Goal: Transaction & Acquisition: Download file/media

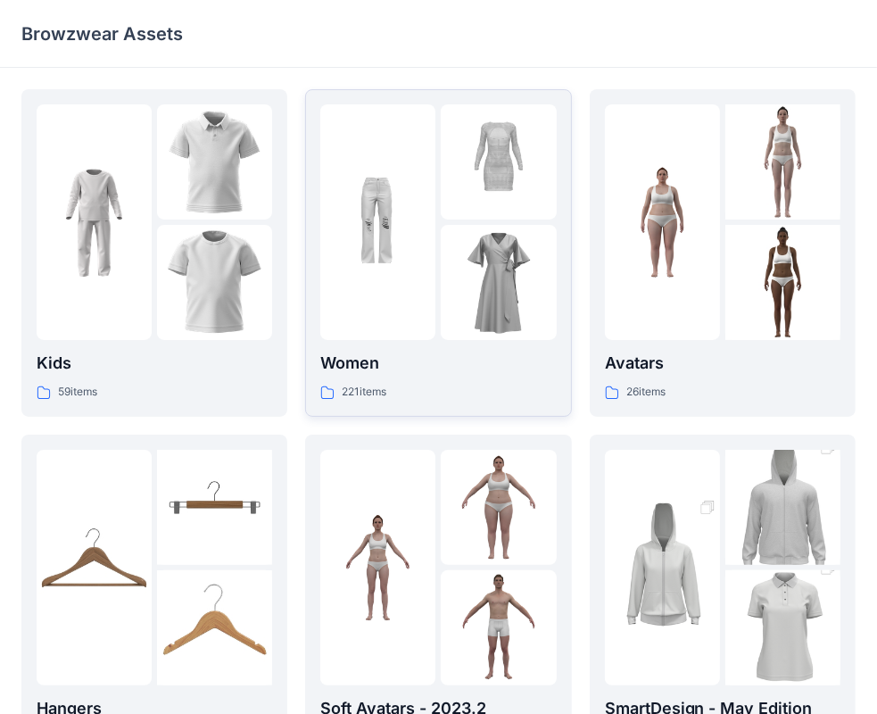
click at [361, 363] on p "Women" at bounding box center [438, 363] width 236 height 25
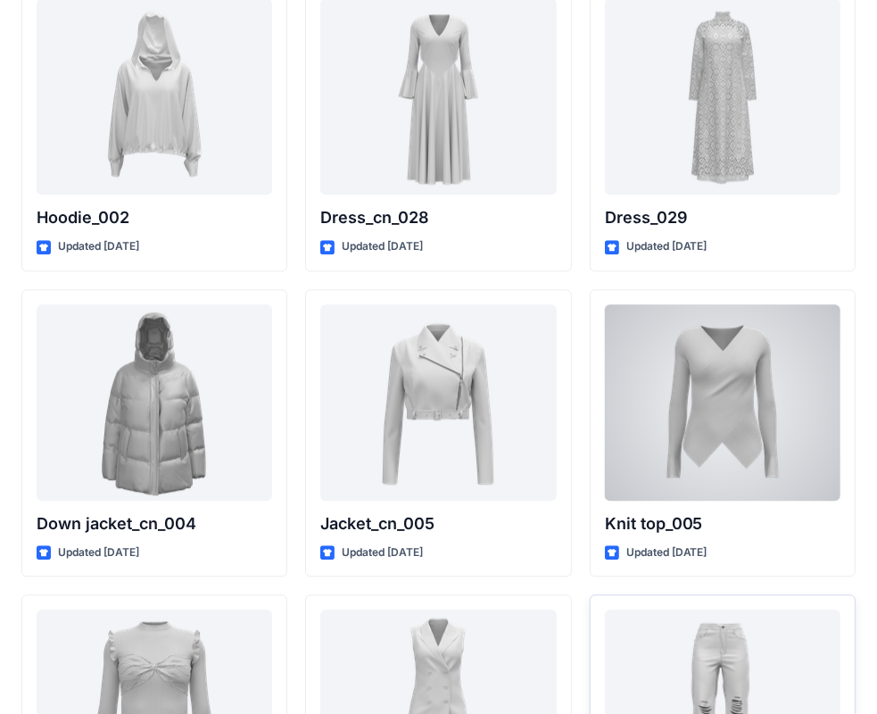
scroll to position [11653, 0]
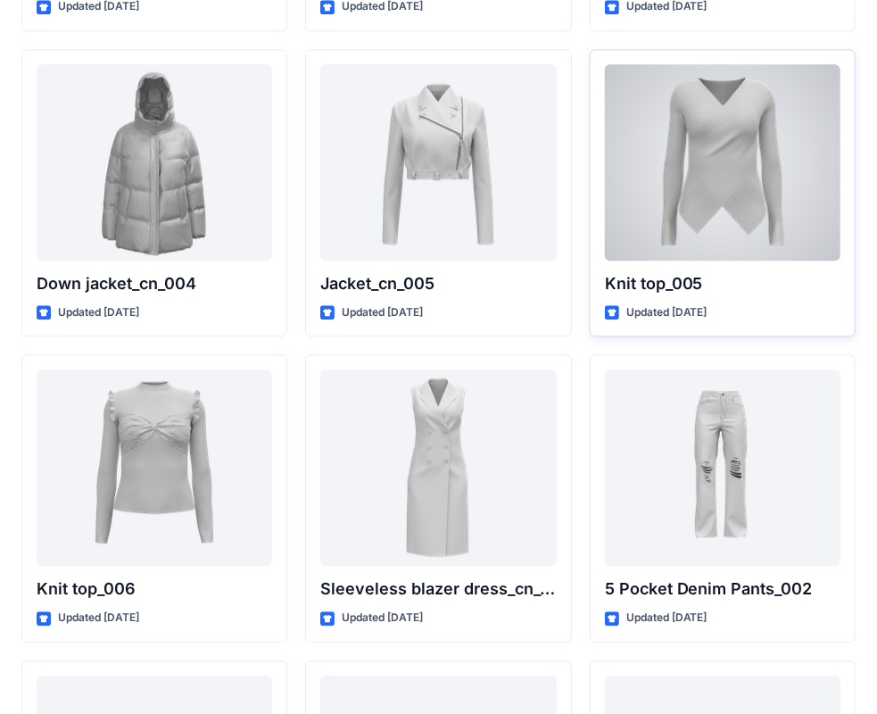
click at [633, 303] on p "Updated [DATE]" at bounding box center [666, 312] width 81 height 19
click at [682, 203] on div at bounding box center [723, 162] width 236 height 196
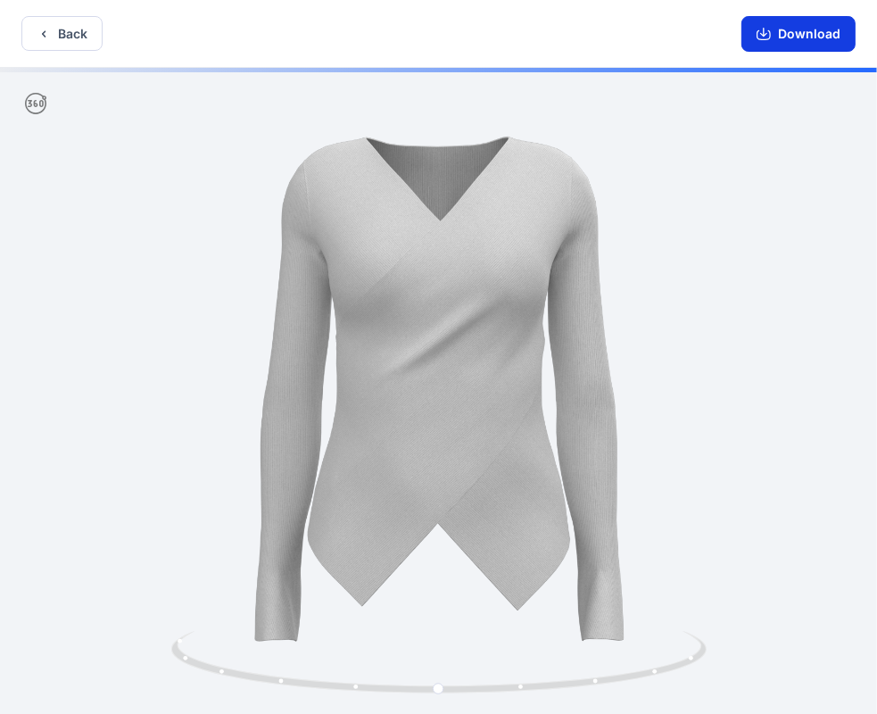
click at [790, 34] on button "Download" at bounding box center [798, 34] width 114 height 36
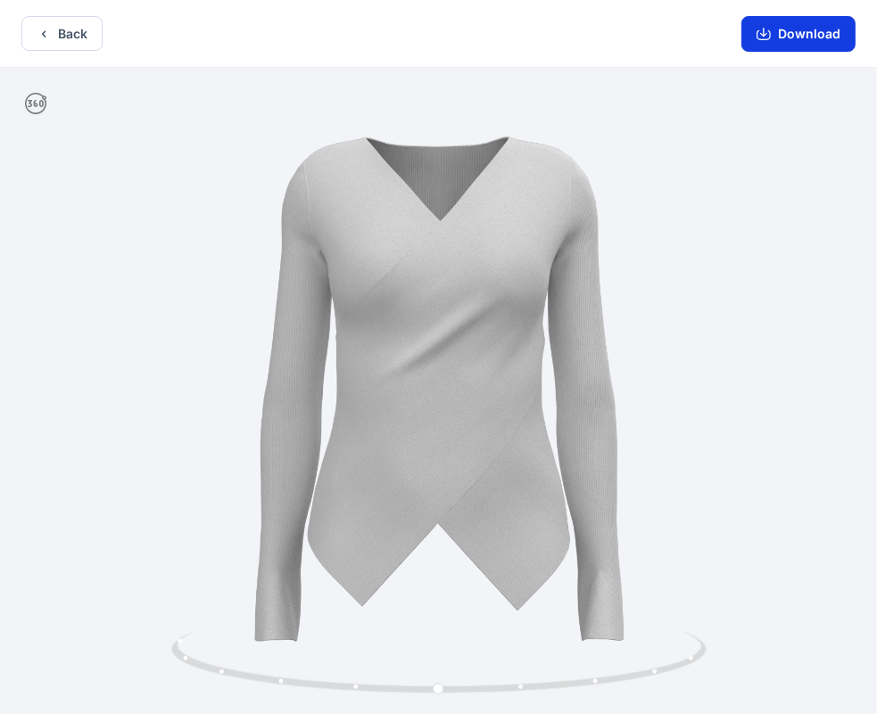
click at [796, 38] on button "Download" at bounding box center [798, 34] width 114 height 36
click at [77, 32] on button "Back" at bounding box center [61, 33] width 81 height 35
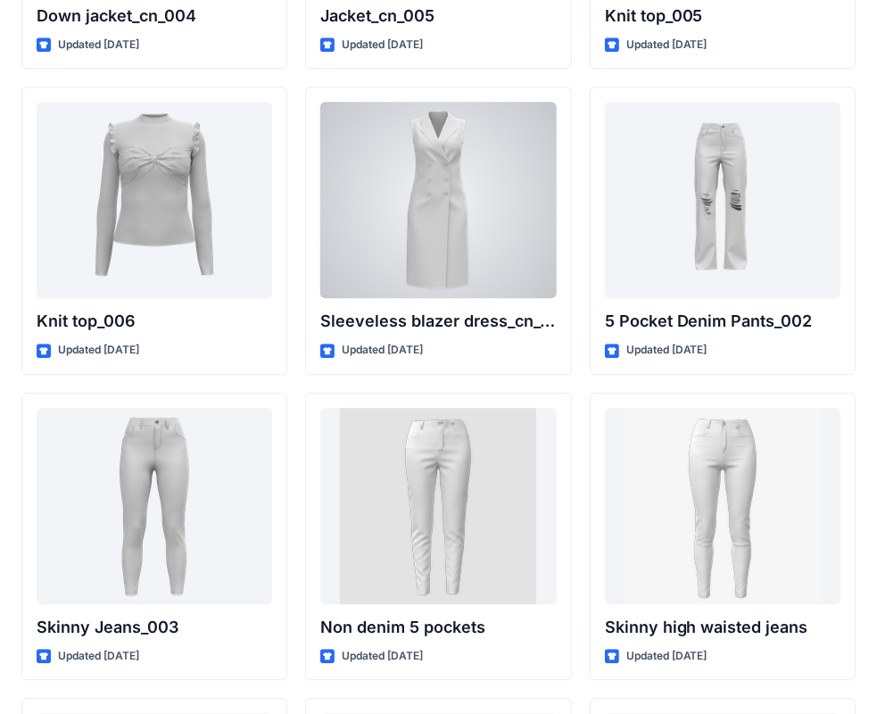
scroll to position [11653, 0]
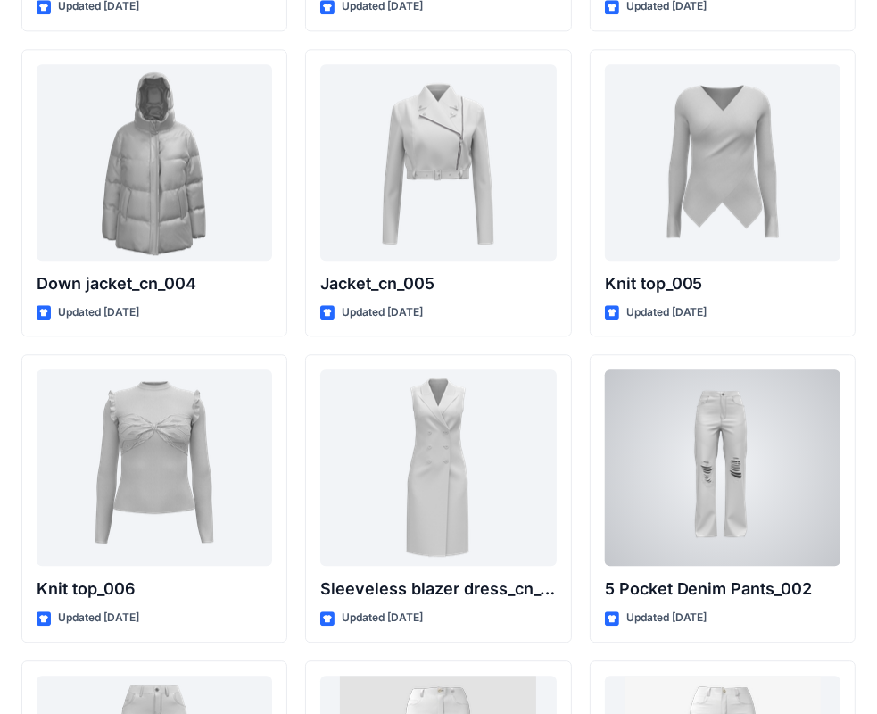
click at [699, 402] on div at bounding box center [723, 467] width 236 height 196
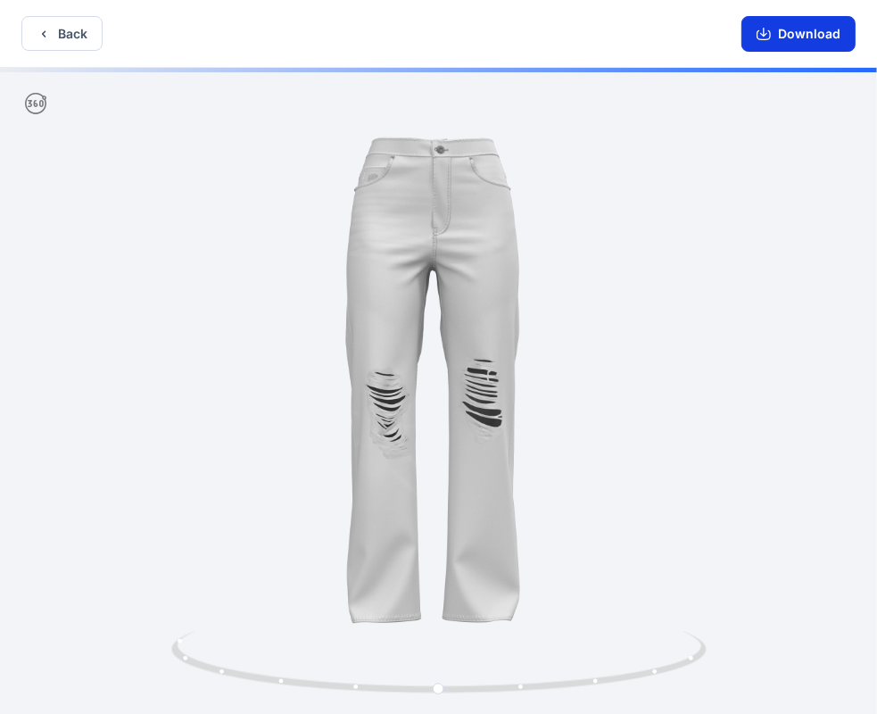
click at [812, 32] on button "Download" at bounding box center [798, 34] width 114 height 36
click at [79, 32] on button "Back" at bounding box center [61, 33] width 81 height 35
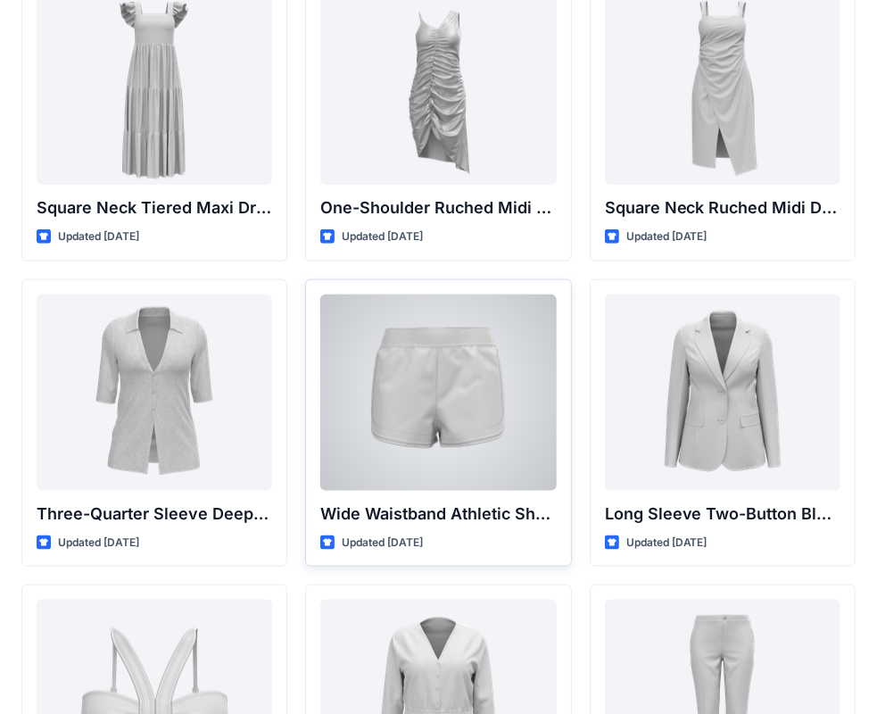
scroll to position [1517, 0]
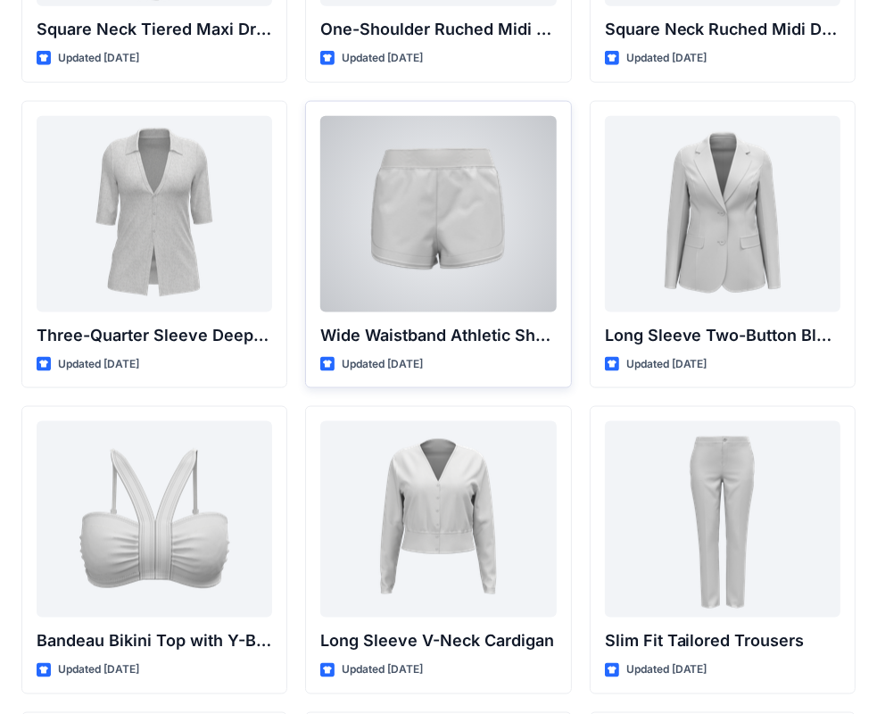
click at [450, 228] on div at bounding box center [438, 214] width 236 height 196
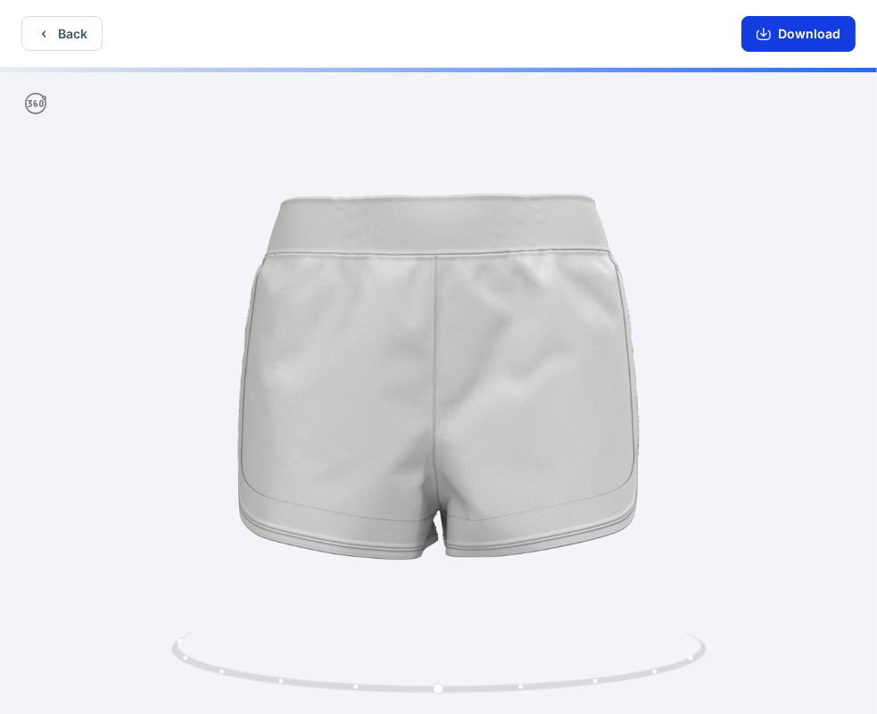
click at [798, 33] on button "Download" at bounding box center [798, 34] width 114 height 36
click at [72, 37] on button "Back" at bounding box center [61, 33] width 81 height 35
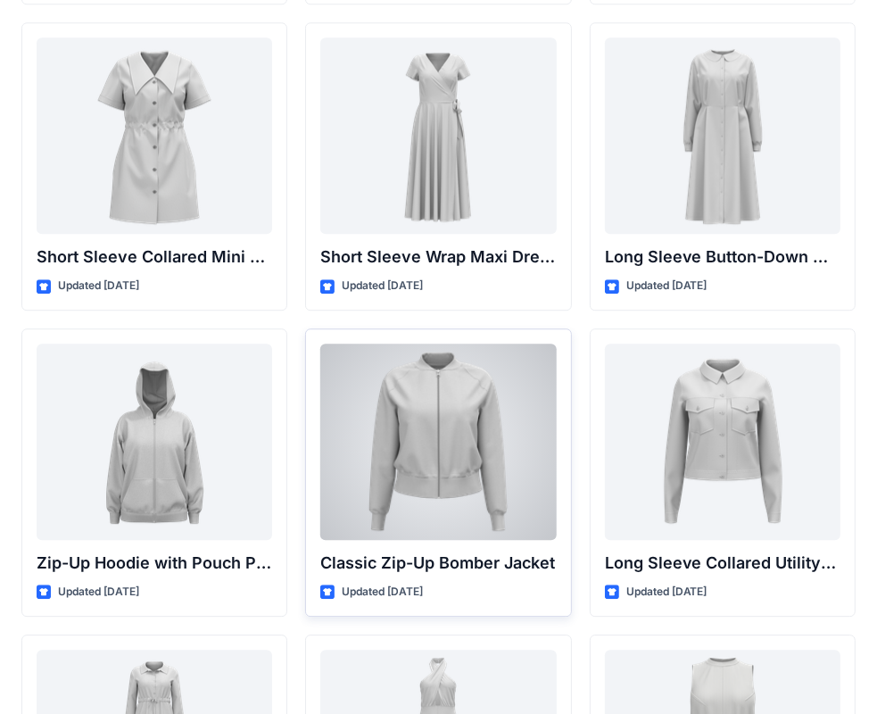
scroll to position [3301, 0]
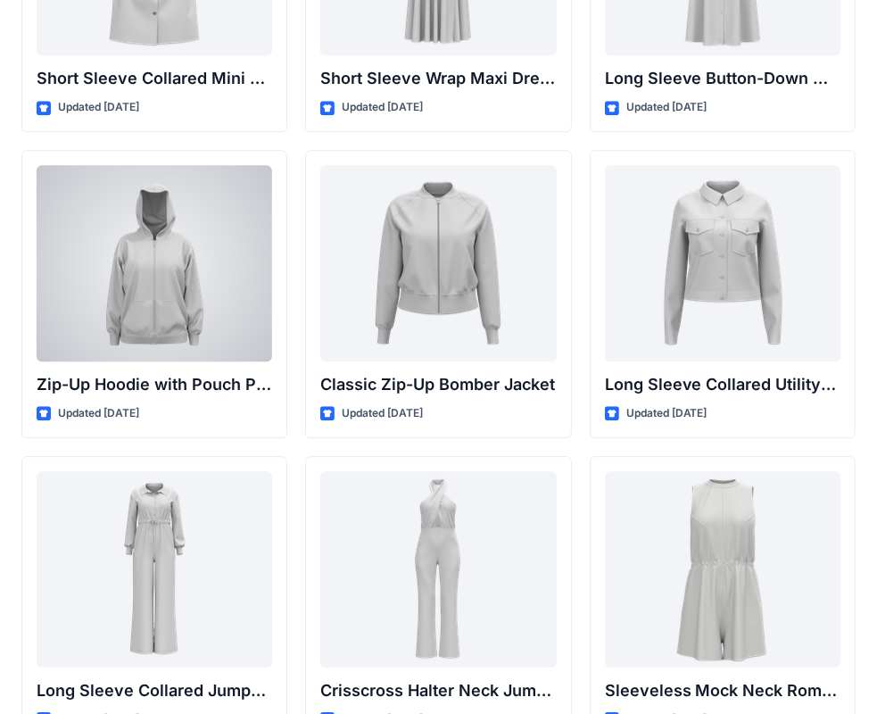
click at [195, 318] on div at bounding box center [155, 263] width 236 height 196
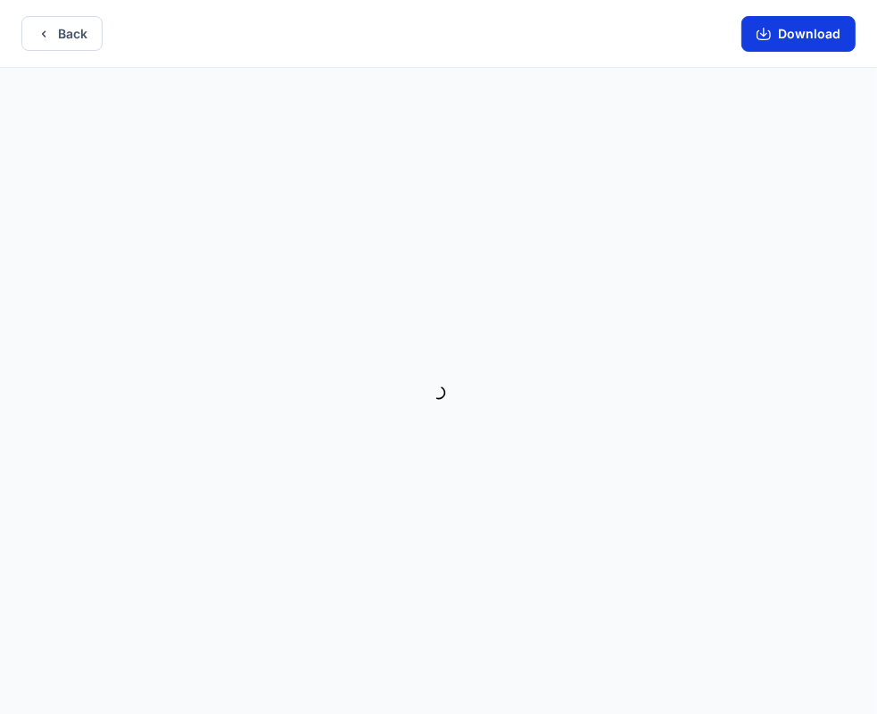
click at [816, 34] on button "Download" at bounding box center [798, 34] width 114 height 36
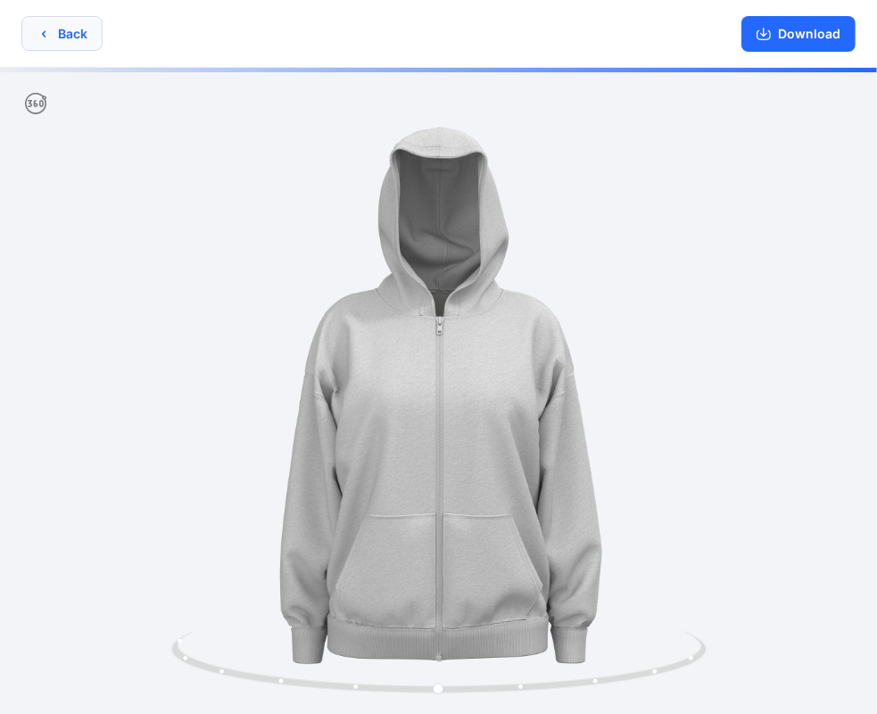
click at [84, 38] on button "Back" at bounding box center [61, 33] width 81 height 35
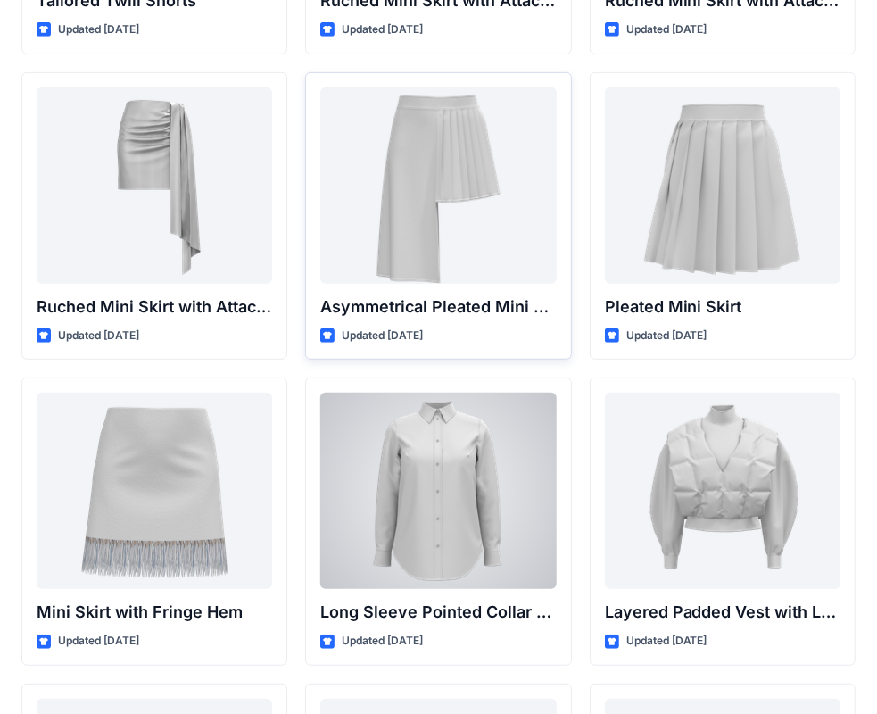
scroll to position [4639, 0]
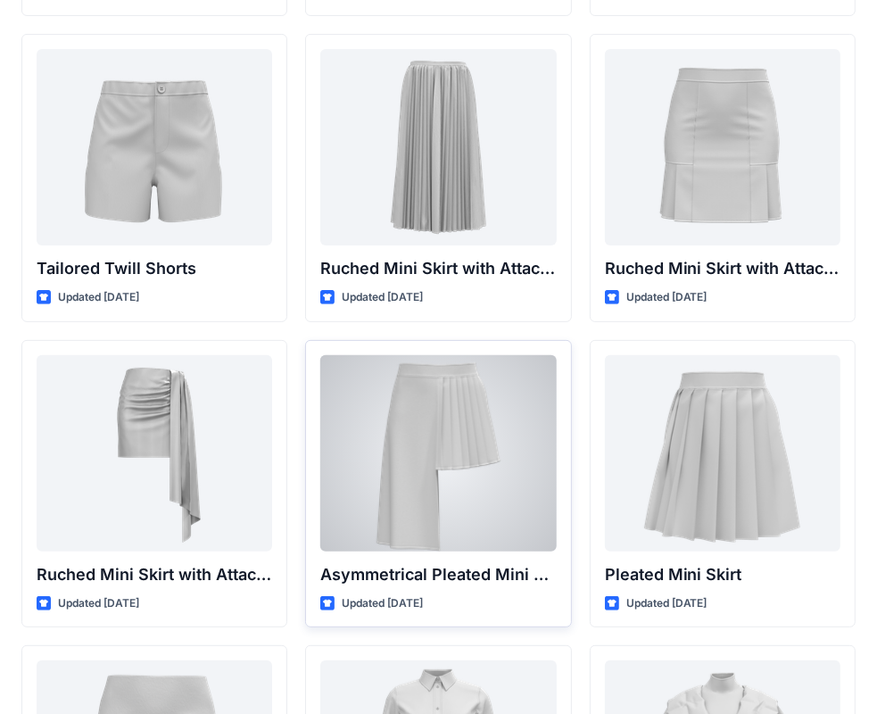
click at [488, 388] on div at bounding box center [438, 453] width 236 height 196
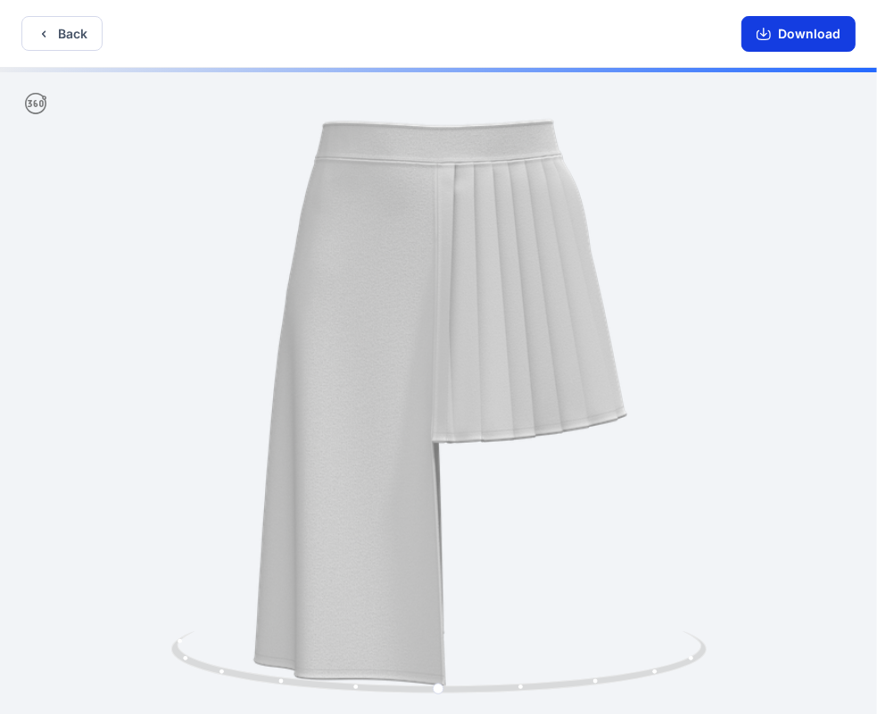
click at [817, 42] on button "Download" at bounding box center [798, 34] width 114 height 36
click at [69, 37] on button "Back" at bounding box center [61, 33] width 81 height 35
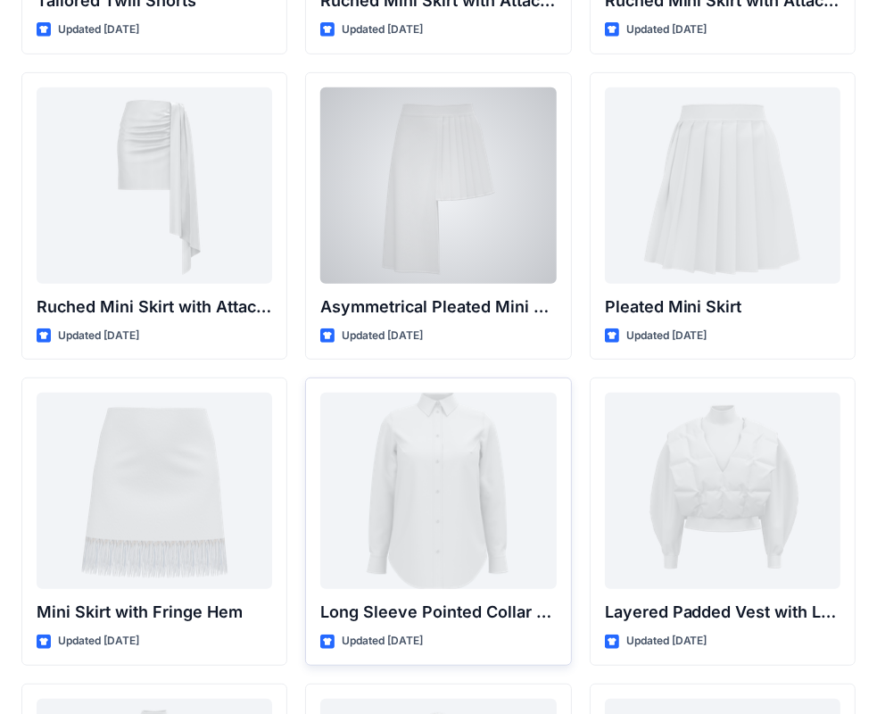
scroll to position [4996, 0]
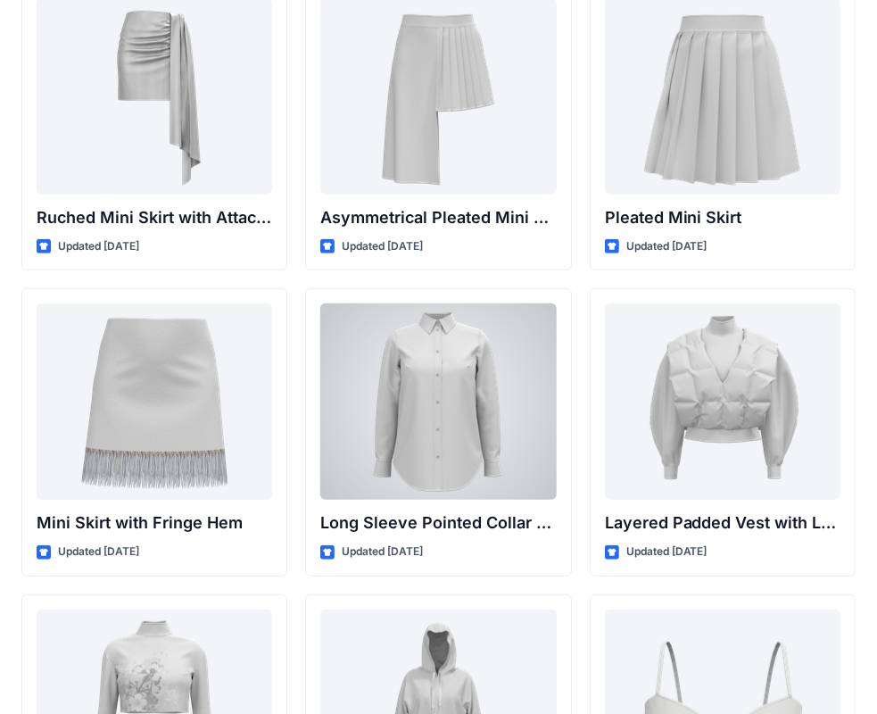
click at [471, 350] on div at bounding box center [438, 401] width 236 height 196
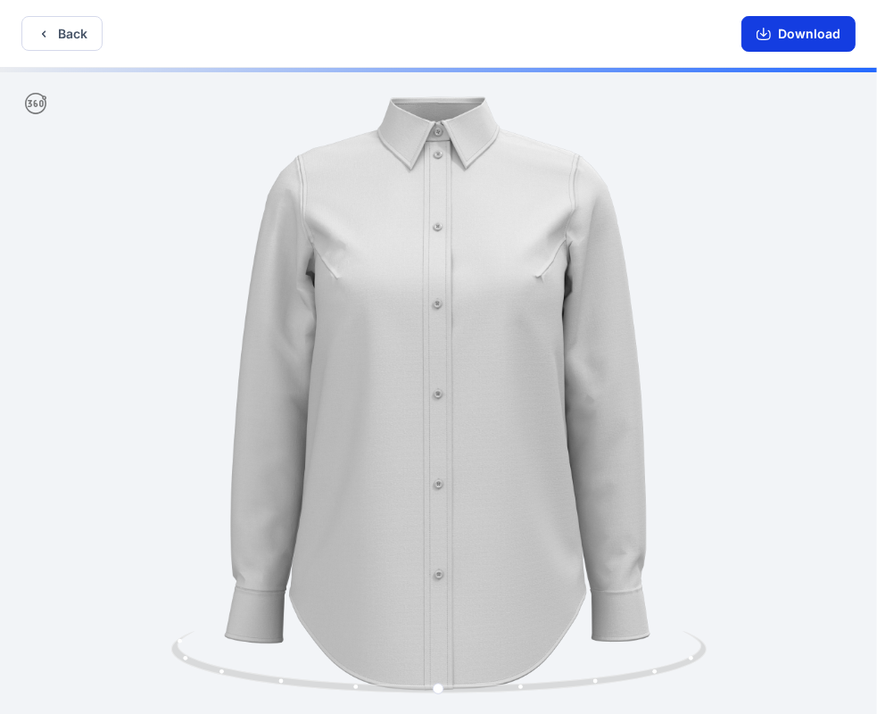
click at [824, 29] on button "Download" at bounding box center [798, 34] width 114 height 36
click at [79, 33] on button "Back" at bounding box center [61, 33] width 81 height 35
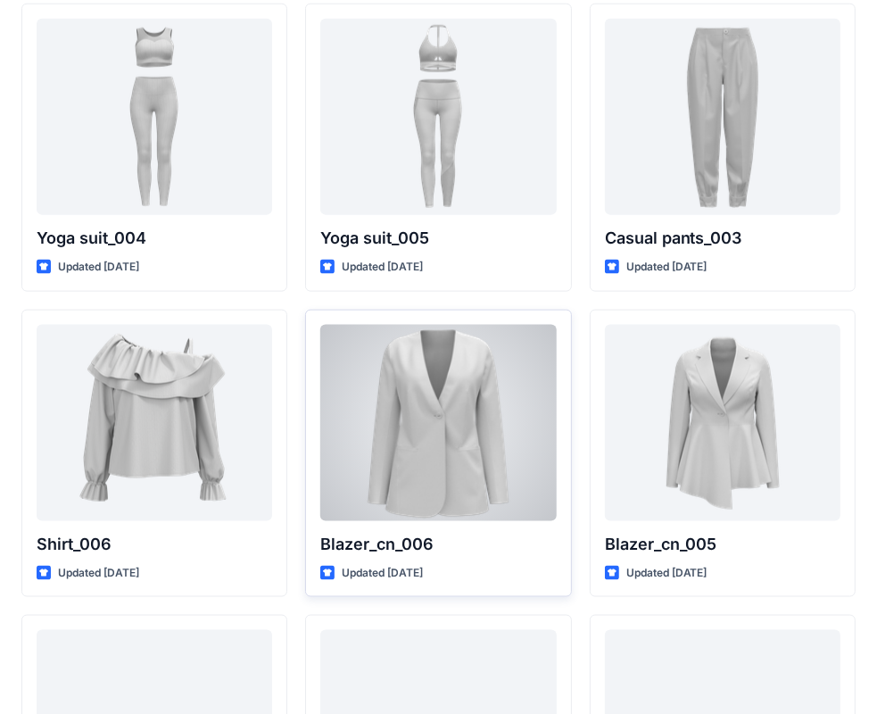
scroll to position [10349, 0]
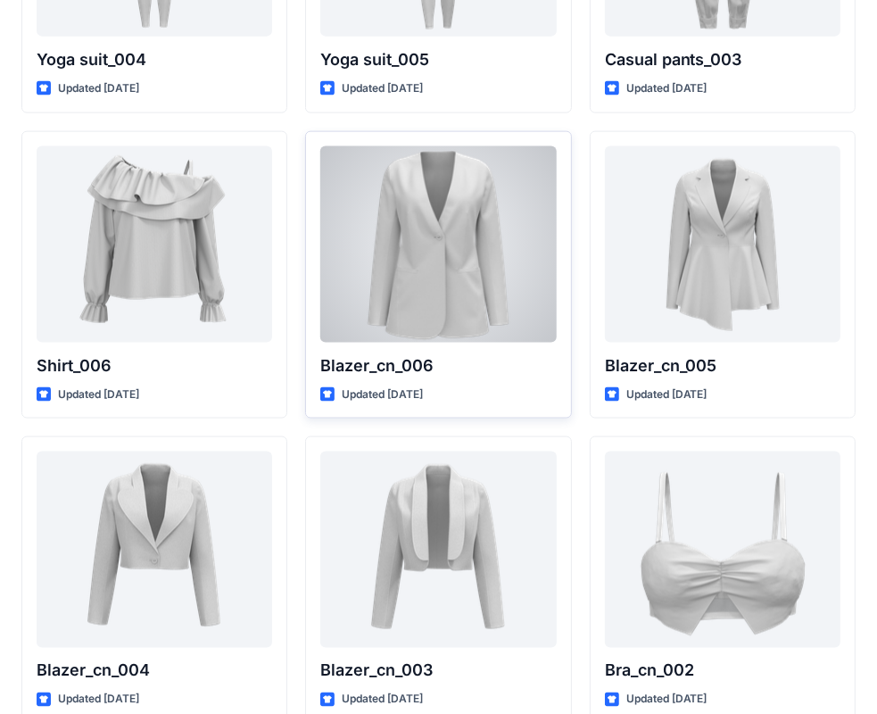
click at [467, 264] on div at bounding box center [438, 244] width 236 height 196
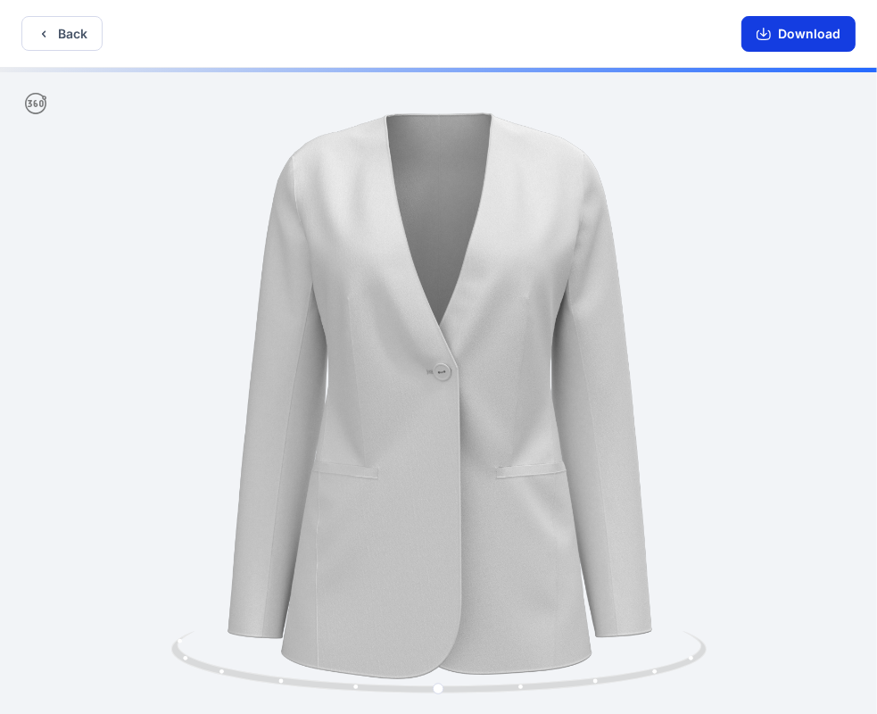
click at [832, 37] on button "Download" at bounding box center [798, 34] width 114 height 36
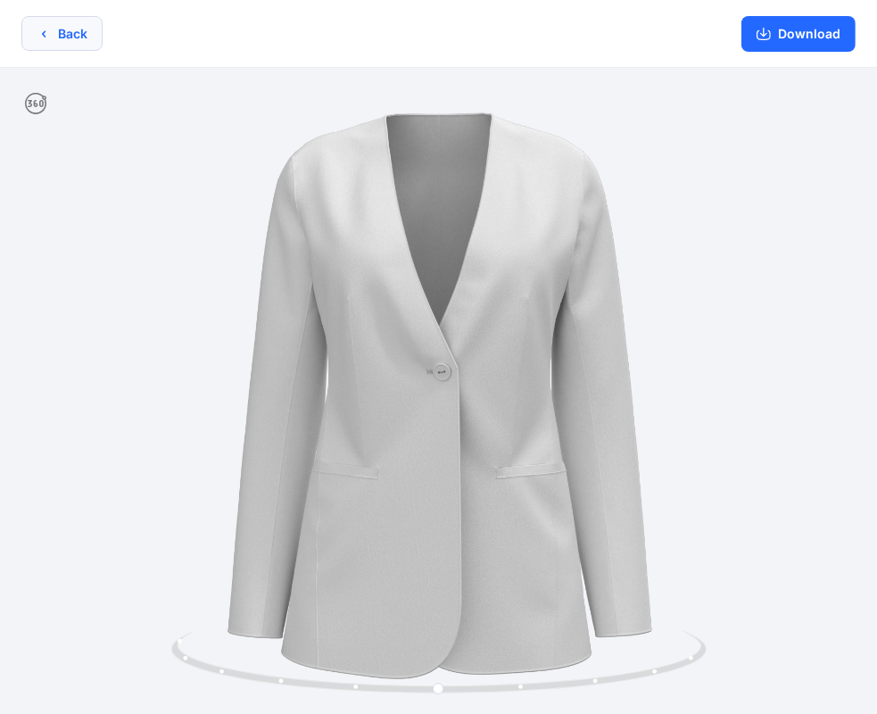
click at [69, 41] on button "Back" at bounding box center [61, 33] width 81 height 35
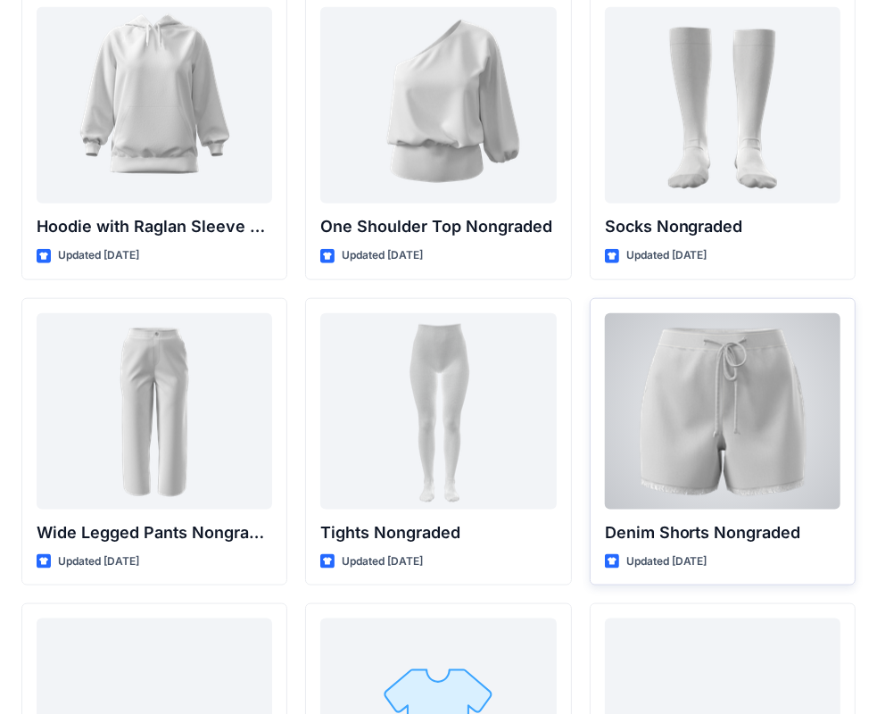
scroll to position [18917, 0]
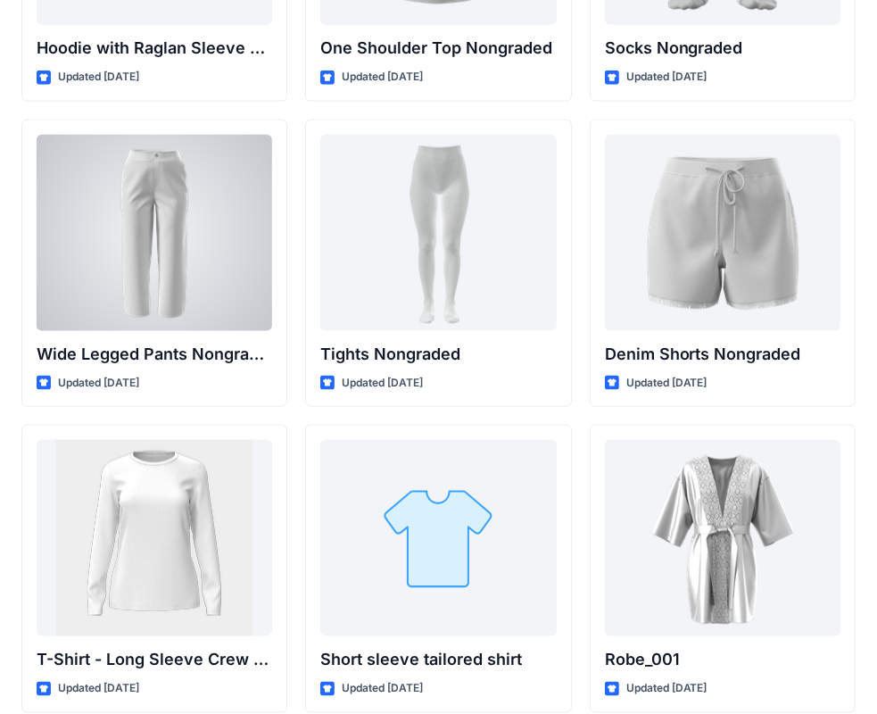
click at [208, 204] on div at bounding box center [155, 233] width 236 height 196
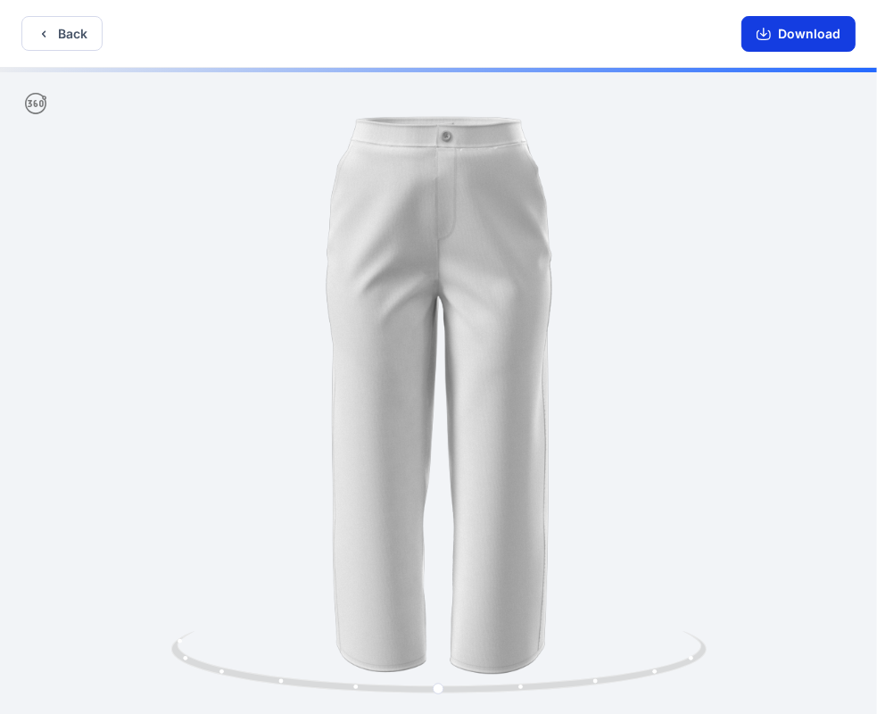
click at [777, 50] on button "Download" at bounding box center [798, 34] width 114 height 36
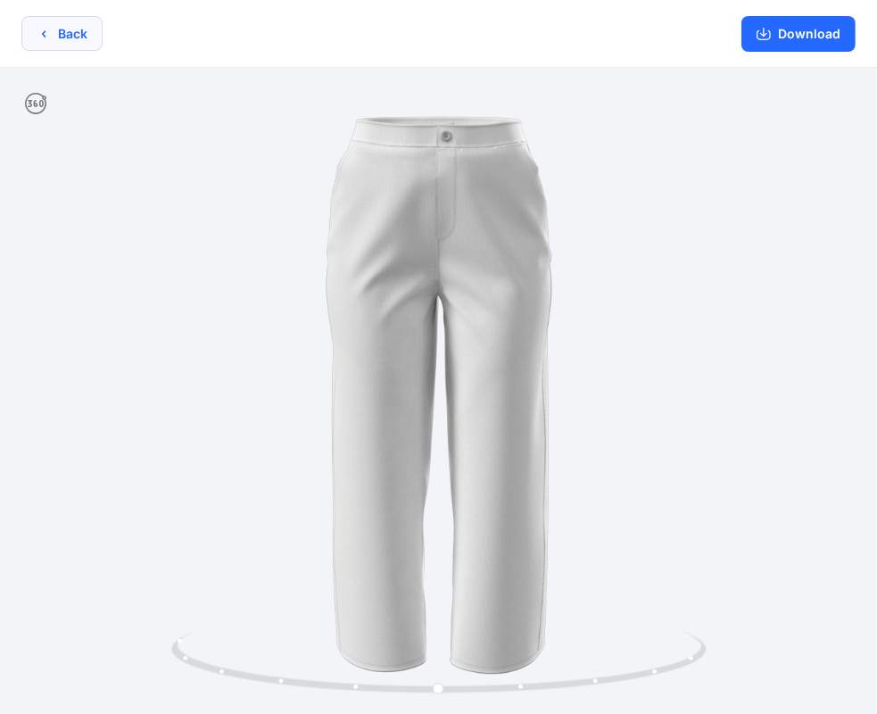
click at [82, 47] on button "Back" at bounding box center [61, 33] width 81 height 35
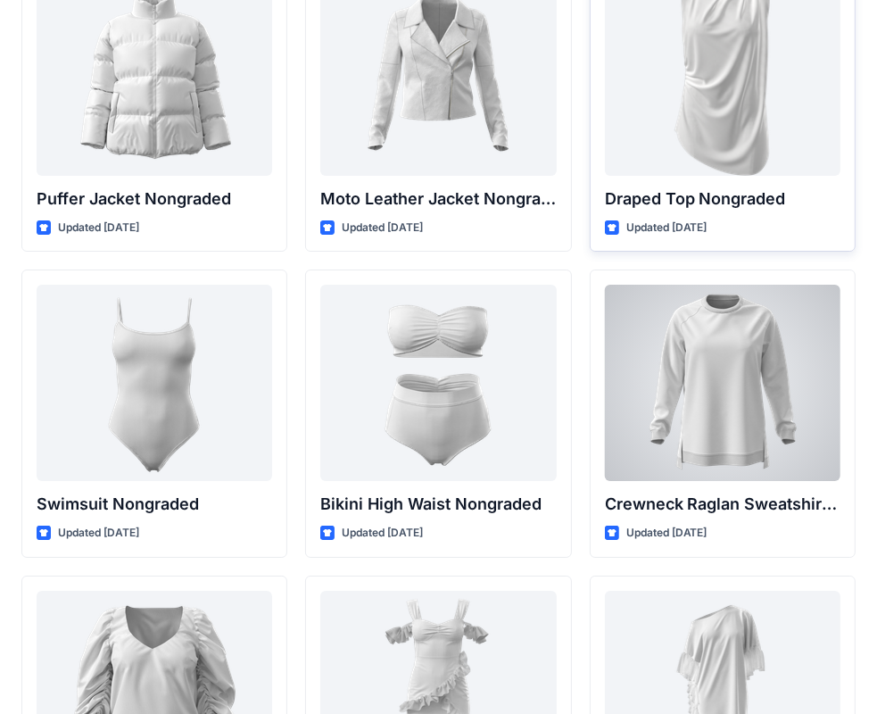
scroll to position [17061, 0]
